Goal: Transaction & Acquisition: Purchase product/service

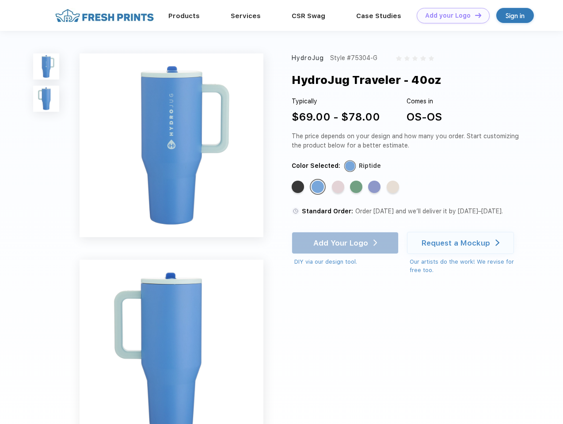
click at [450, 15] on link "Add your Logo Design Tool" at bounding box center [452, 15] width 73 height 15
click at [0, 0] on div "Design Tool" at bounding box center [0, 0] width 0 height 0
click at [474, 15] on link "Add your Logo Design Tool" at bounding box center [452, 15] width 73 height 15
click at [46, 66] on img at bounding box center [46, 66] width 26 height 26
click at [46, 99] on img at bounding box center [46, 99] width 26 height 26
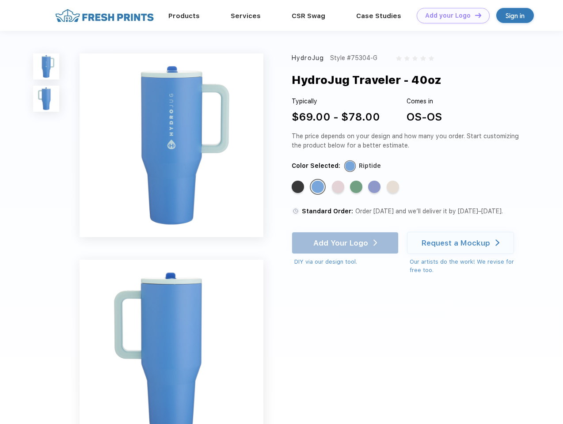
click at [299, 187] on div "Standard Color" at bounding box center [297, 187] width 12 height 12
click at [318, 187] on div "Standard Color" at bounding box center [317, 187] width 12 height 12
click at [339, 187] on div "Standard Color" at bounding box center [338, 187] width 12 height 12
click at [357, 187] on div "Standard Color" at bounding box center [356, 187] width 12 height 12
click at [375, 187] on div "Standard Color" at bounding box center [374, 187] width 12 height 12
